Goal: Information Seeking & Learning: Learn about a topic

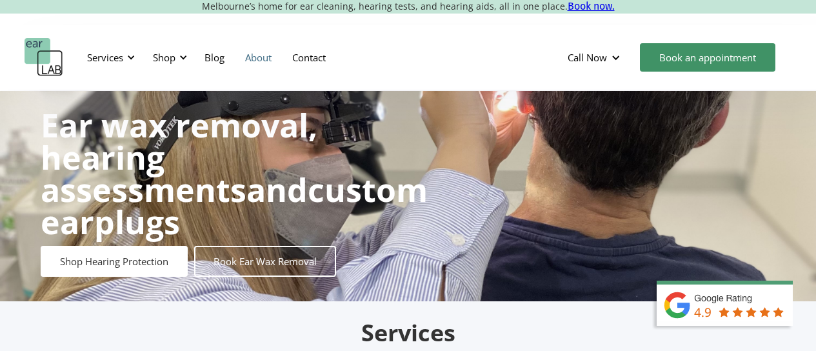
click at [259, 56] on link "About" at bounding box center [258, 57] width 47 height 37
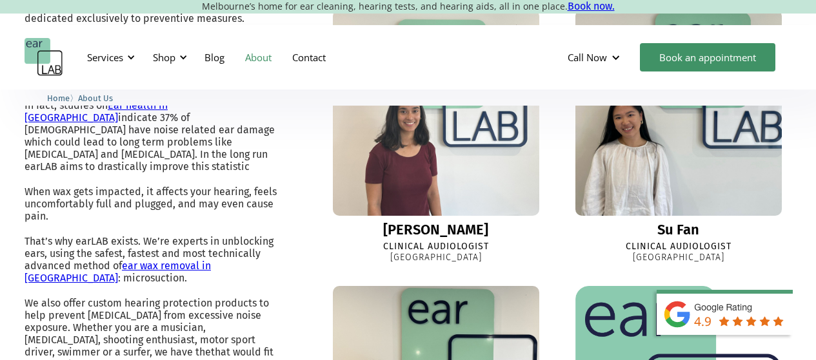
scroll to position [516, 0]
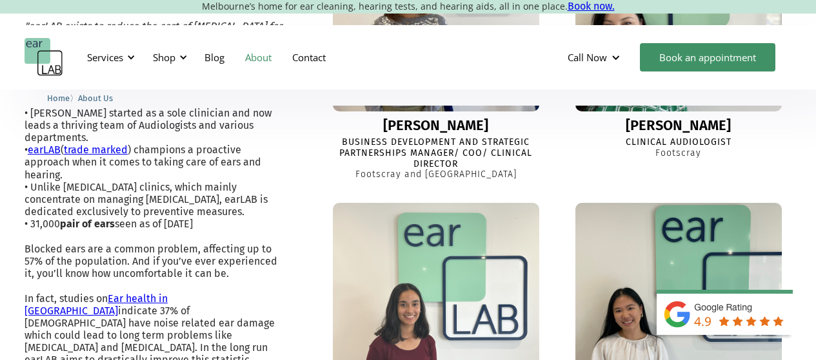
click at [688, 127] on div "[PERSON_NAME]" at bounding box center [677, 125] width 105 height 15
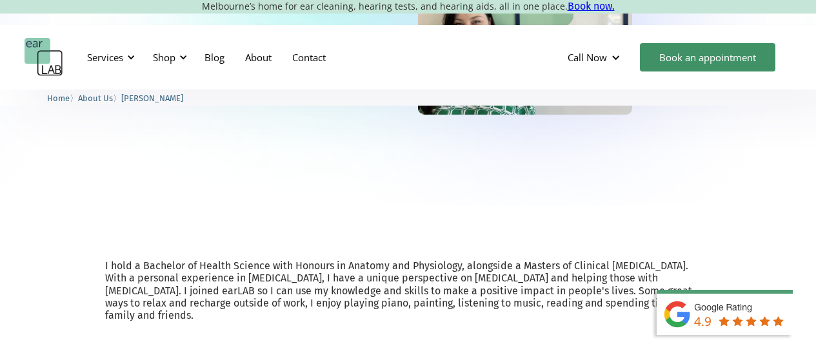
scroll to position [79, 0]
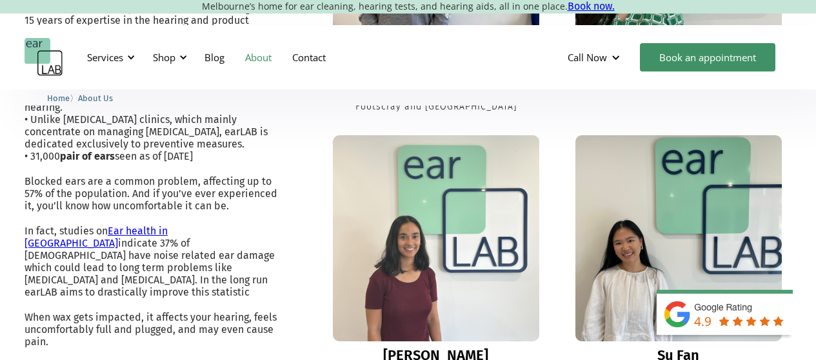
scroll to position [648, 0]
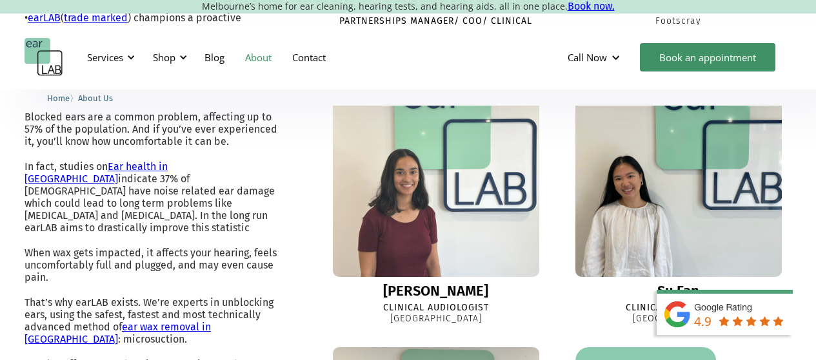
click at [429, 291] on div "[PERSON_NAME]" at bounding box center [435, 291] width 105 height 15
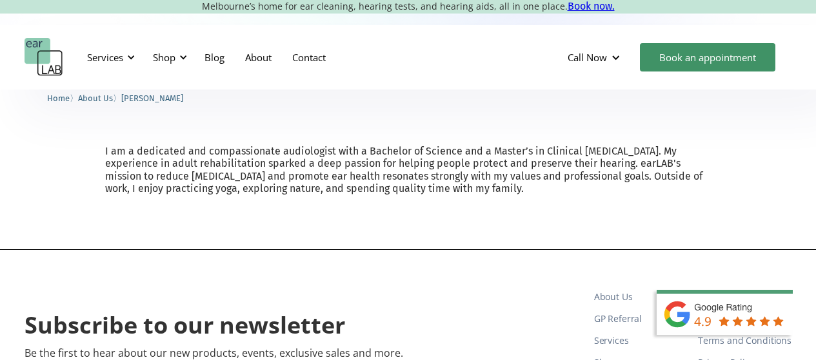
scroll to position [580, 0]
